Goal: Transaction & Acquisition: Purchase product/service

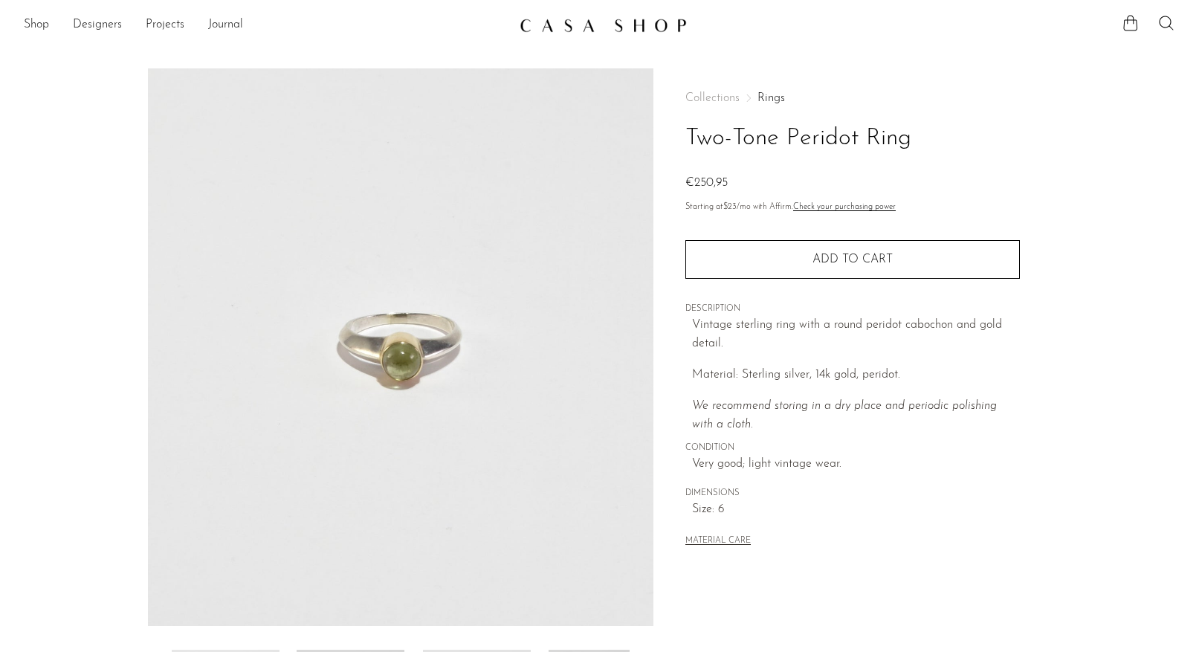
click at [385, 376] on img at bounding box center [401, 347] width 506 height 558
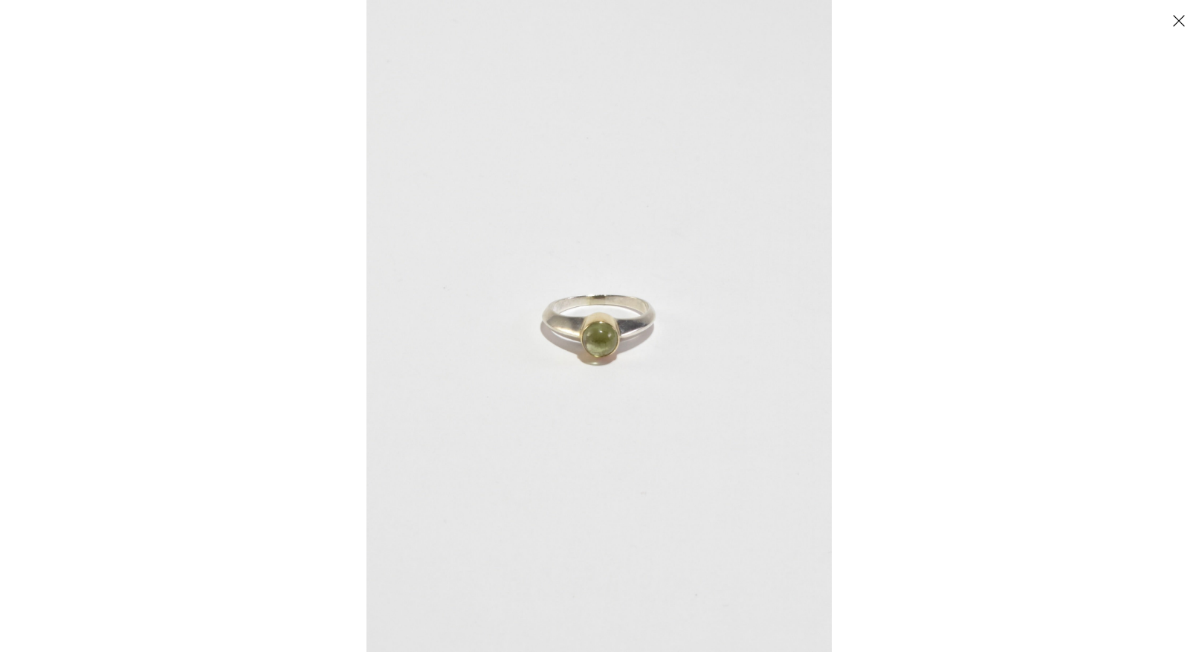
click at [385, 376] on img at bounding box center [599, 326] width 465 height 652
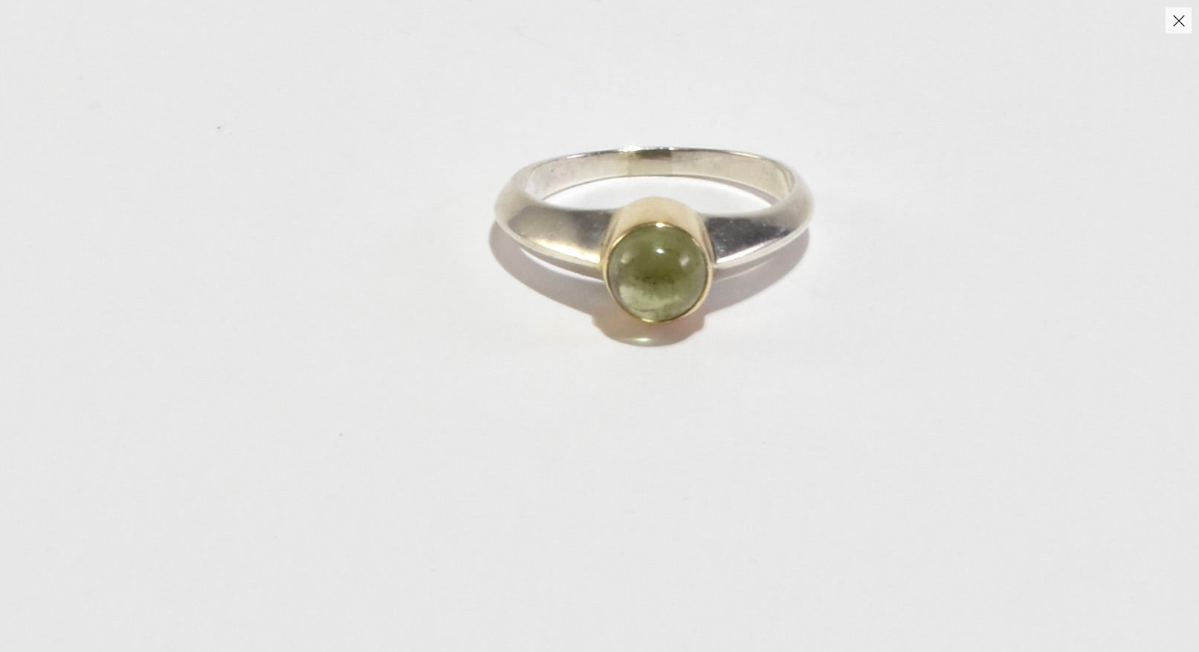
click at [385, 376] on img at bounding box center [655, 235] width 1310 height 1834
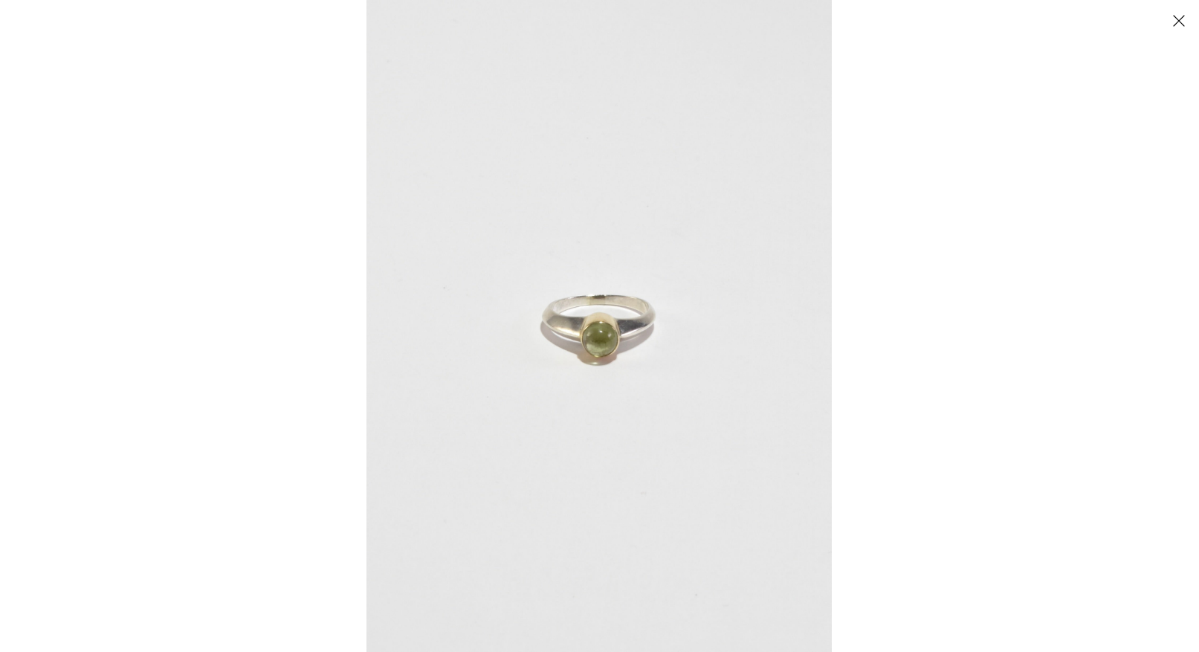
click at [274, 378] on div at bounding box center [599, 326] width 1199 height 652
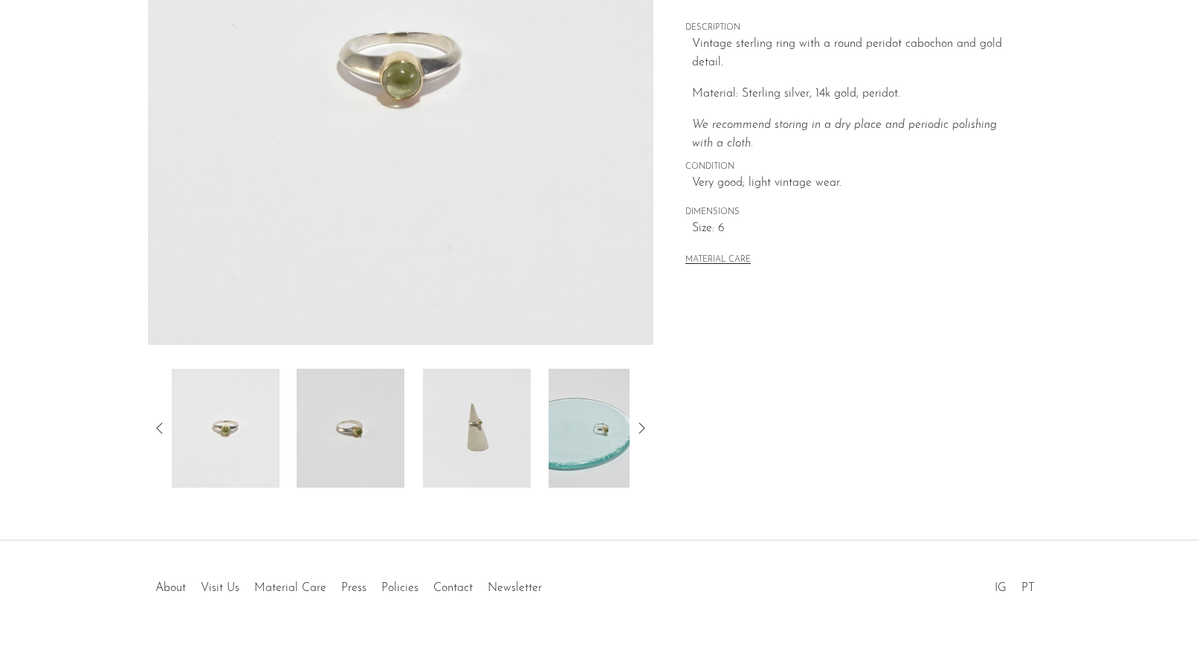
scroll to position [316, 0]
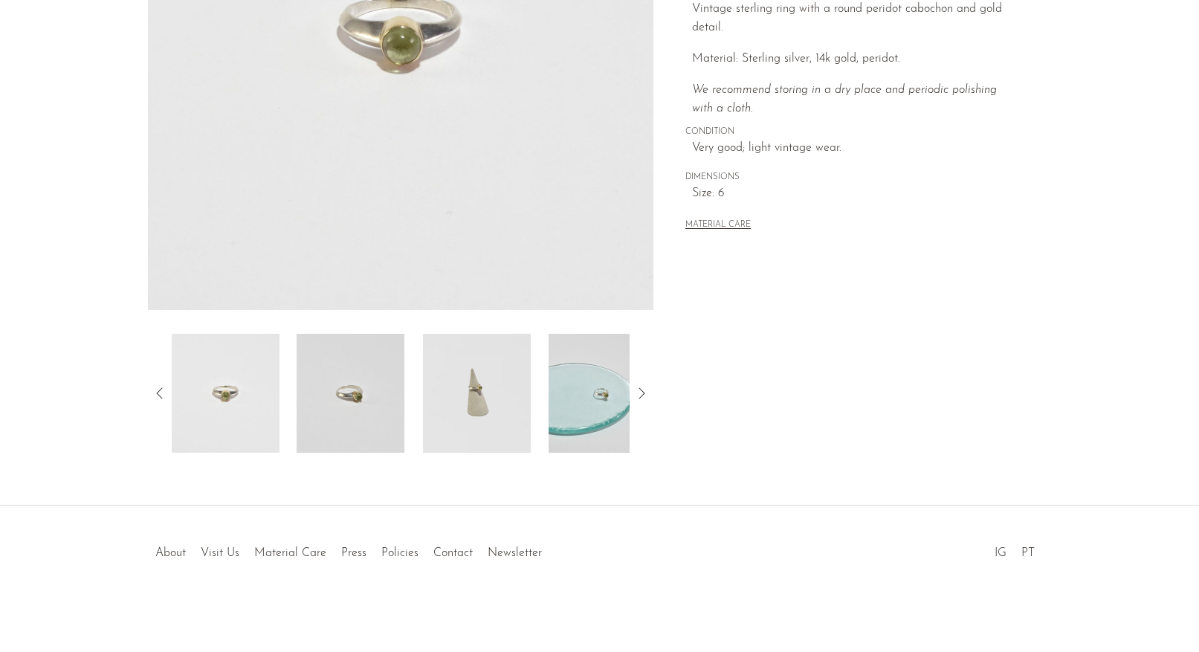
click at [465, 394] on img at bounding box center [477, 393] width 108 height 119
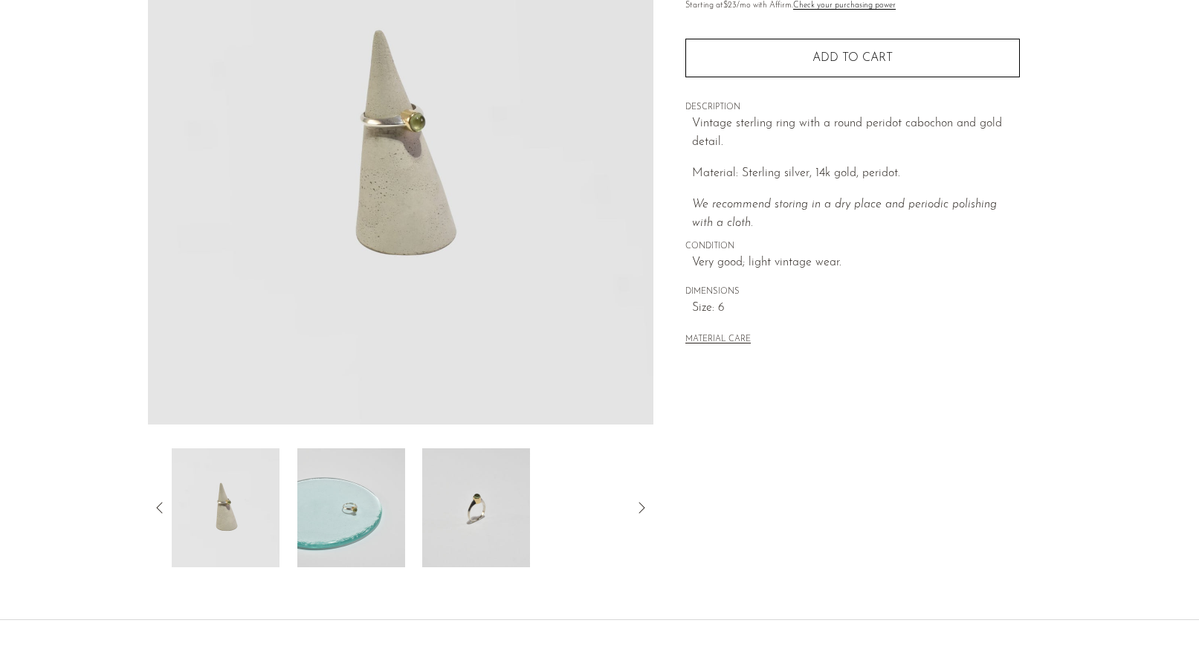
scroll to position [152, 0]
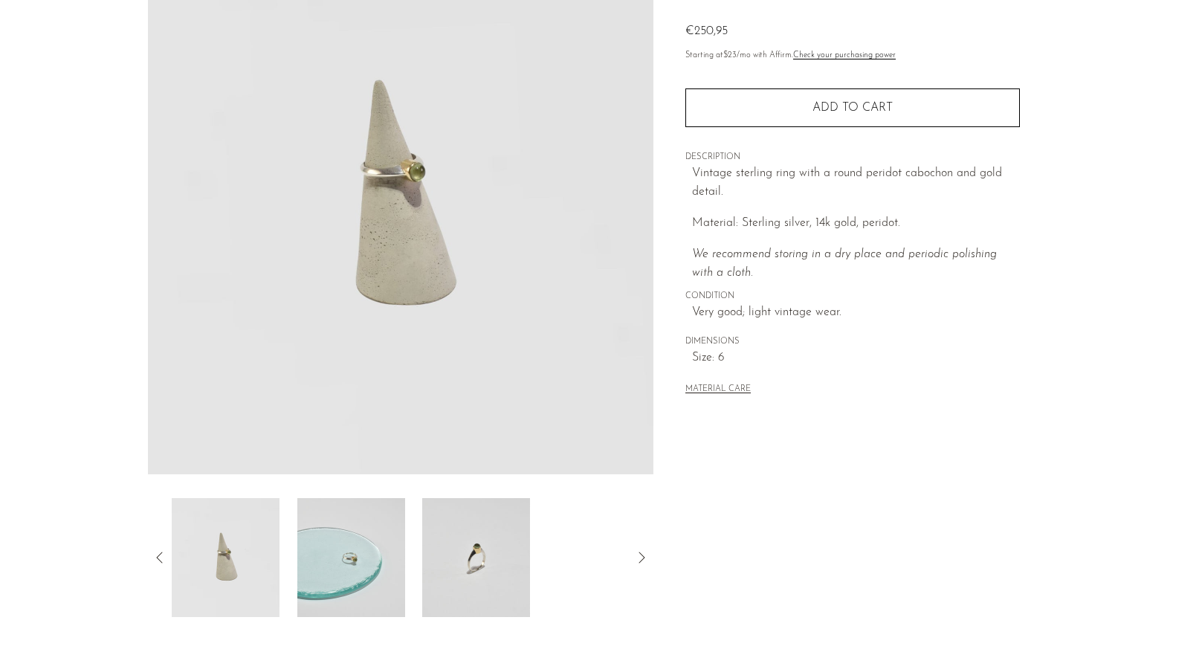
click at [468, 582] on img at bounding box center [476, 557] width 108 height 119
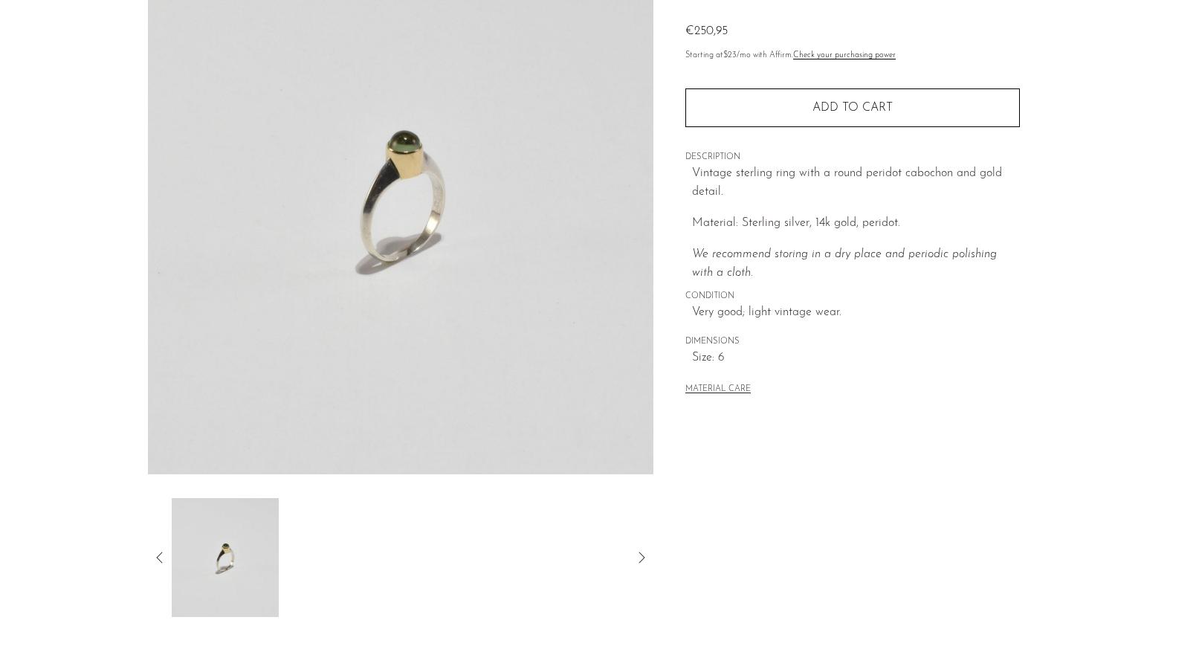
scroll to position [0, 0]
